Goal: Information Seeking & Learning: Learn about a topic

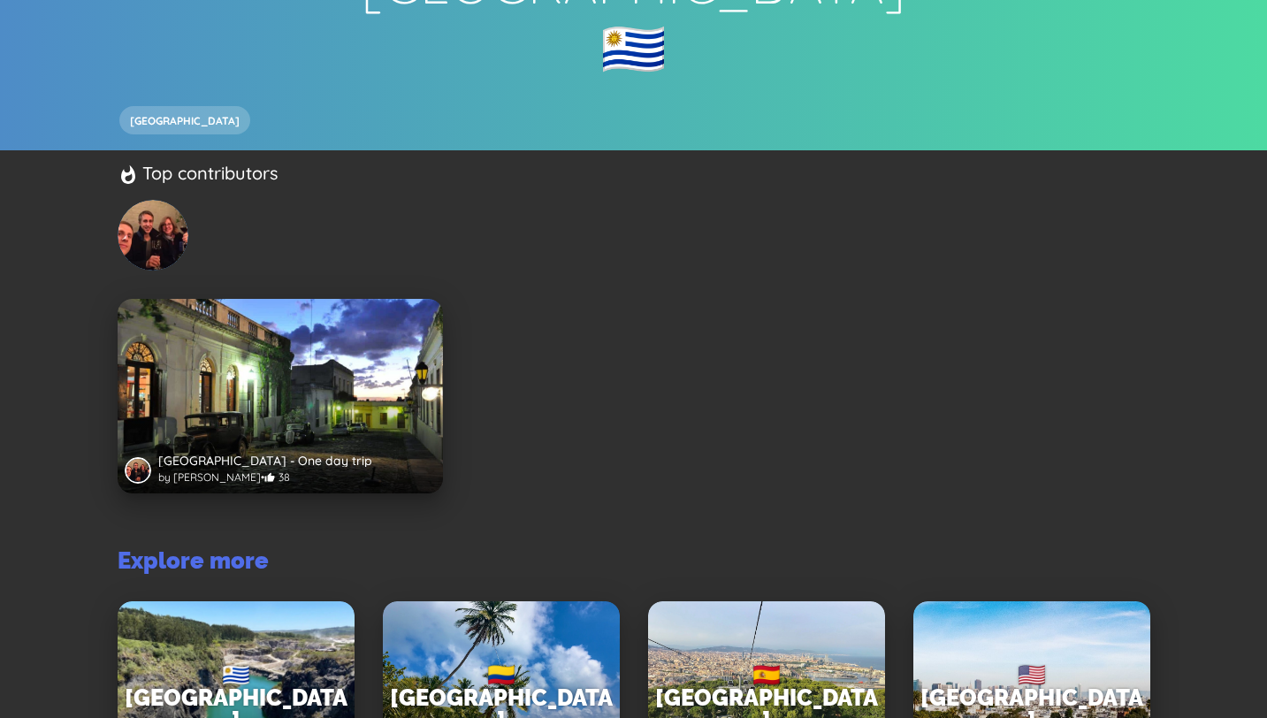
scroll to position [271, 0]
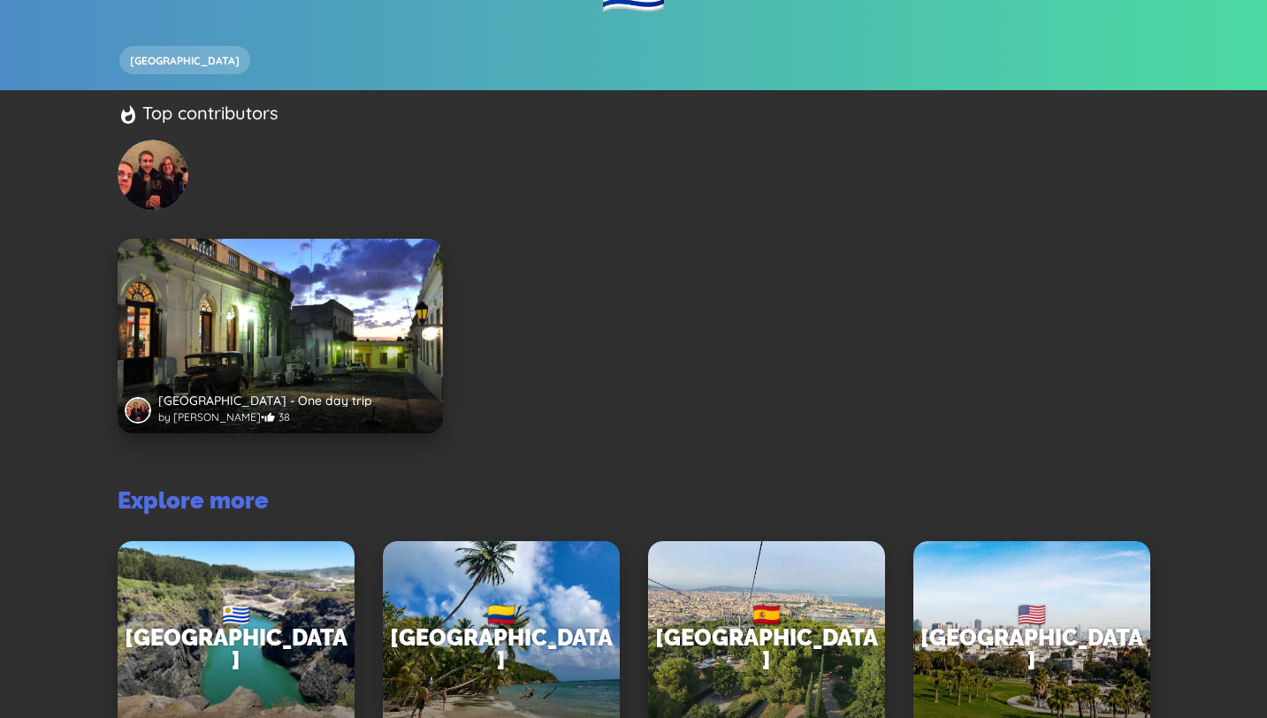
click at [331, 326] on div "[GEOGRAPHIC_DATA] - One day trip by [PERSON_NAME] • 38" at bounding box center [280, 336] width 325 height 195
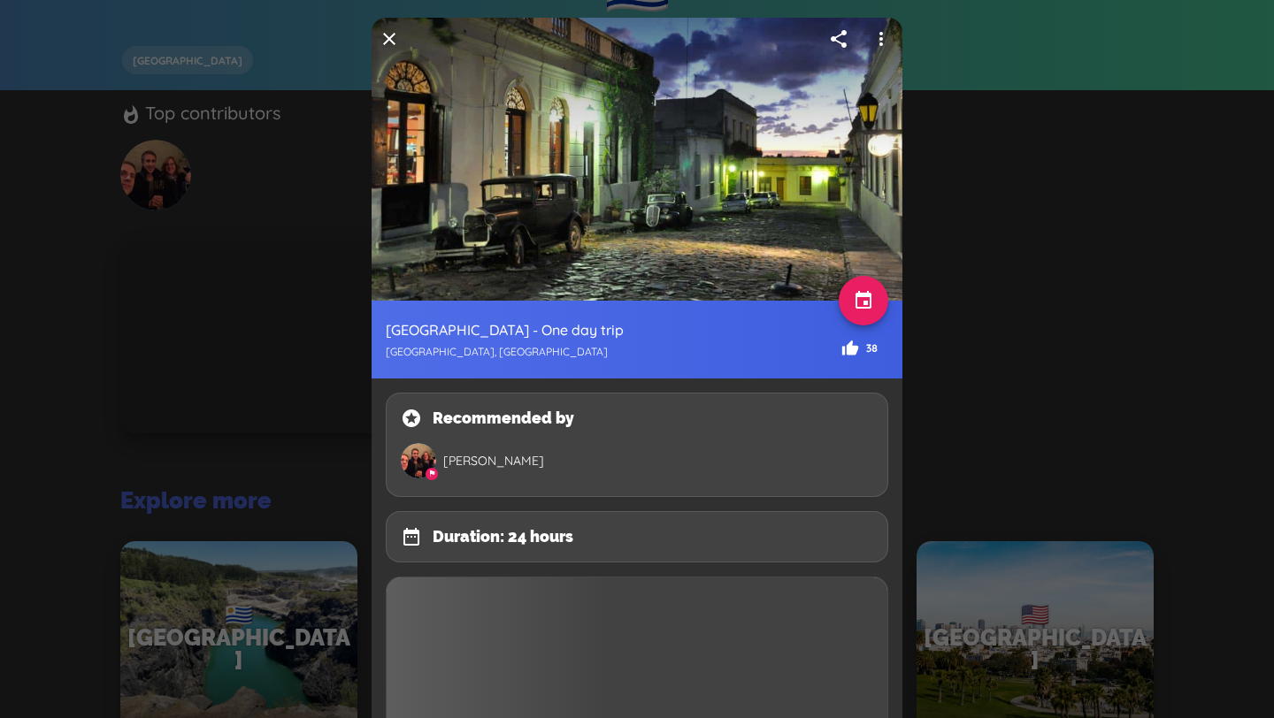
click at [951, 343] on div at bounding box center [637, 359] width 1274 height 718
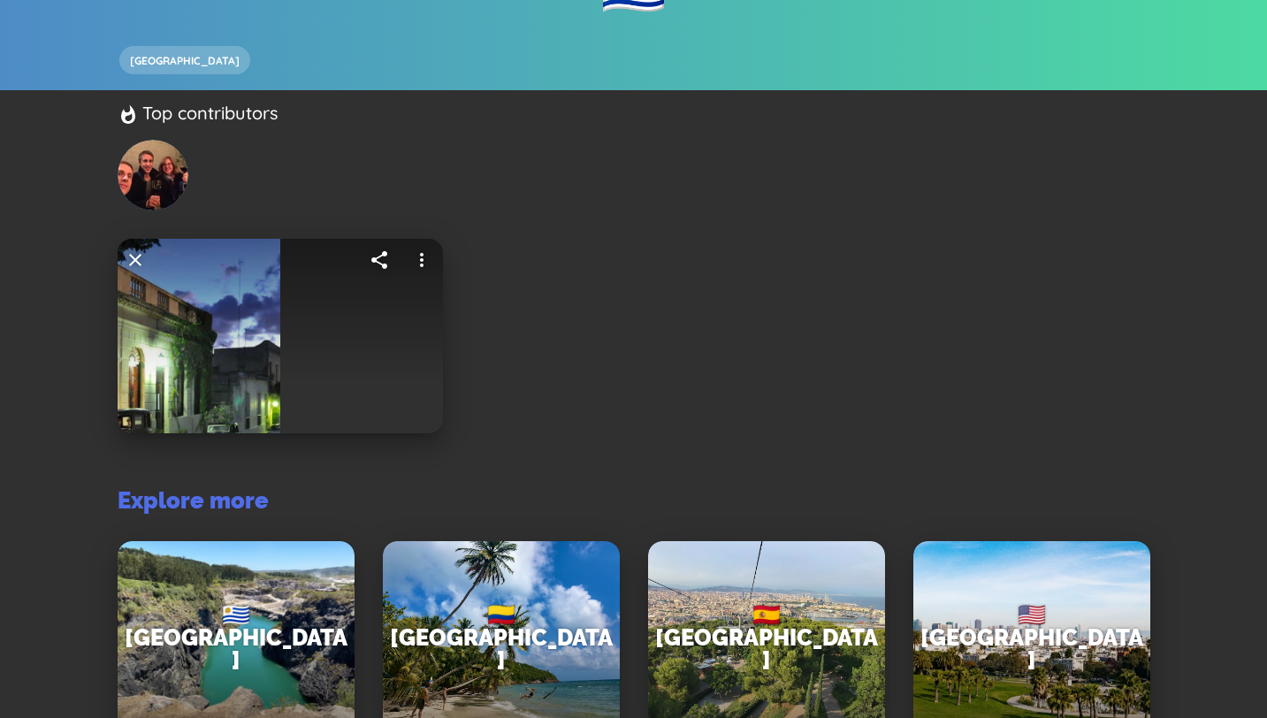
click at [385, 37] on div "[GEOGRAPHIC_DATA]" at bounding box center [634, 55] width 1033 height 42
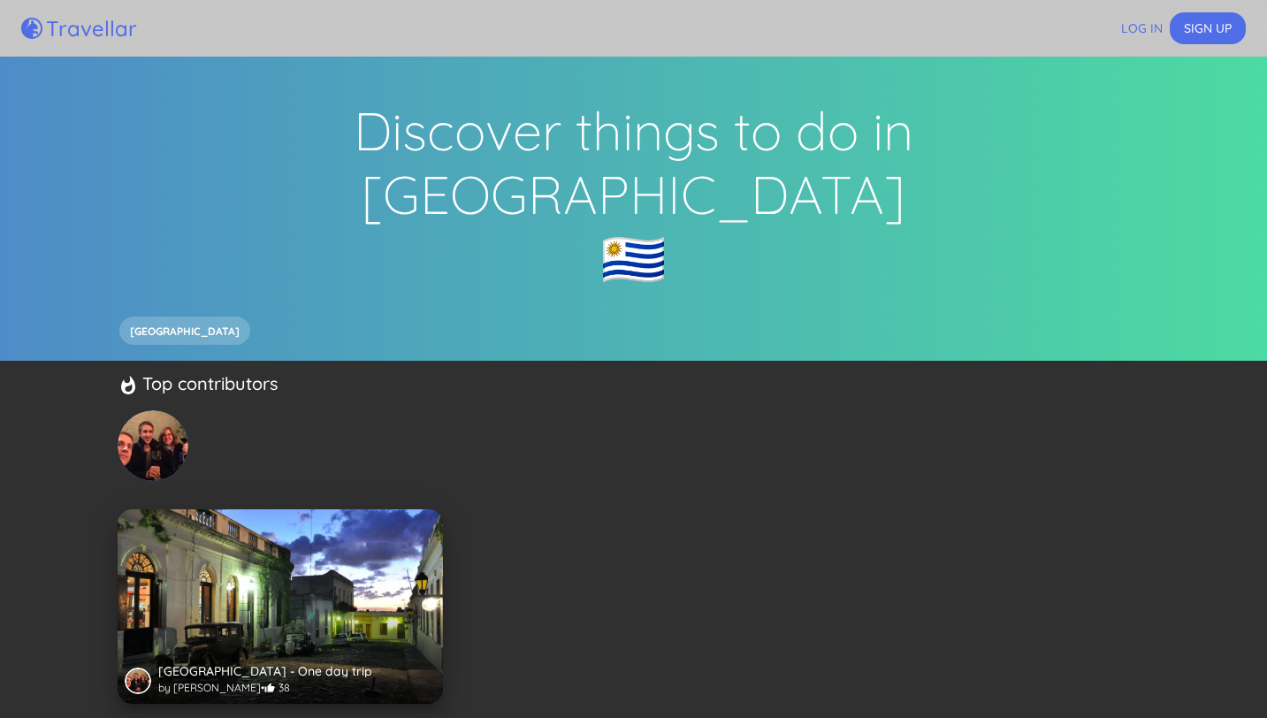
click at [92, 28] on h5 "Travellar" at bounding box center [91, 28] width 91 height 21
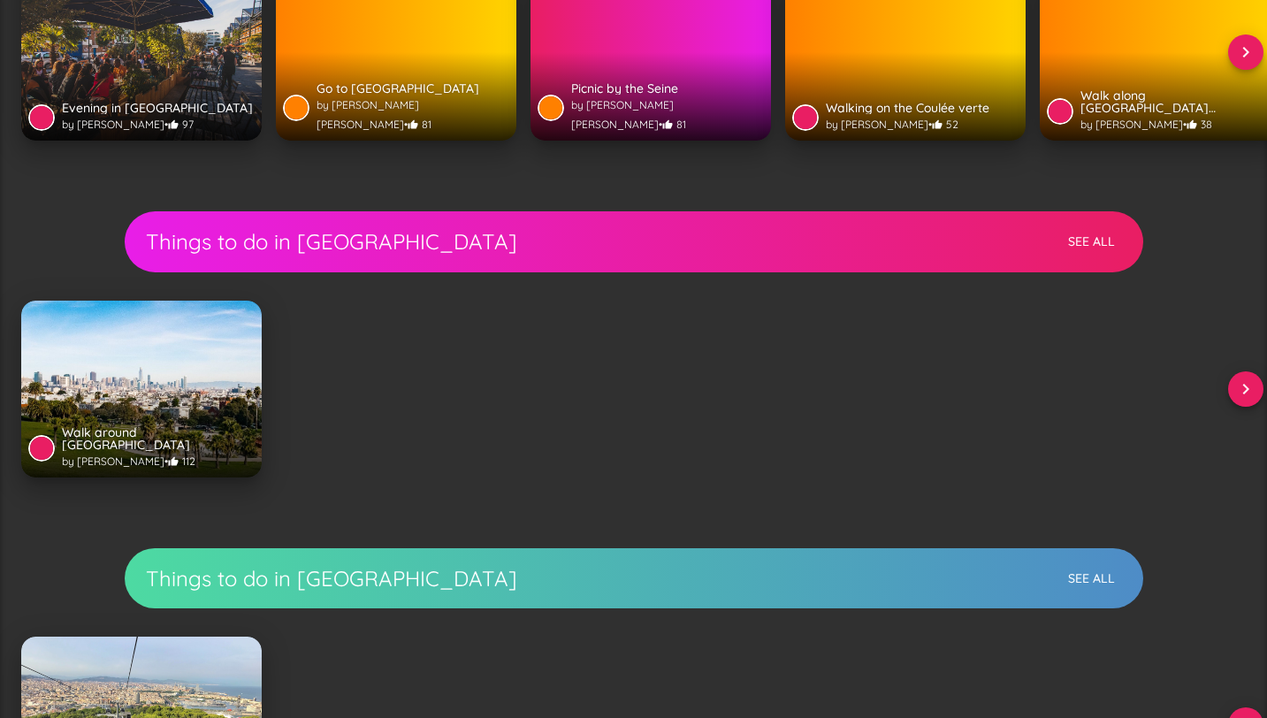
scroll to position [4095, 0]
